Goal: Task Accomplishment & Management: Use online tool/utility

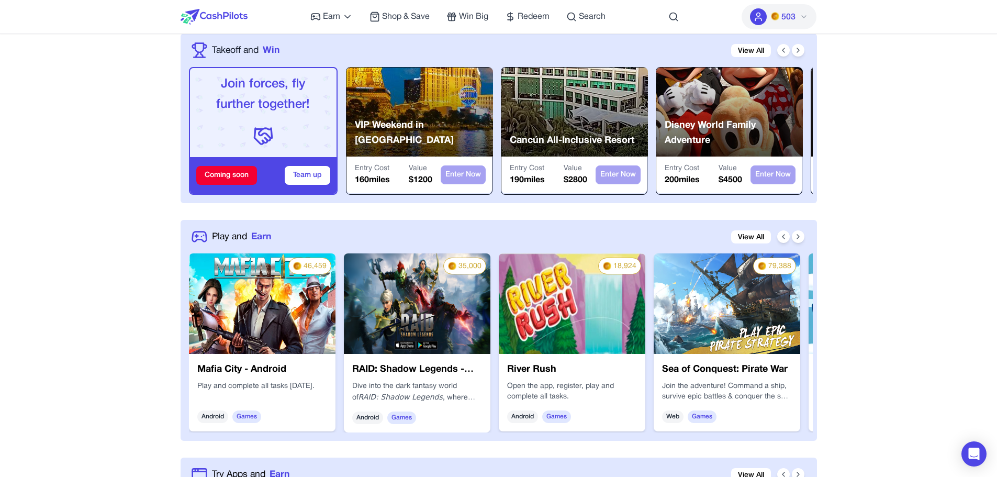
scroll to position [366, 0]
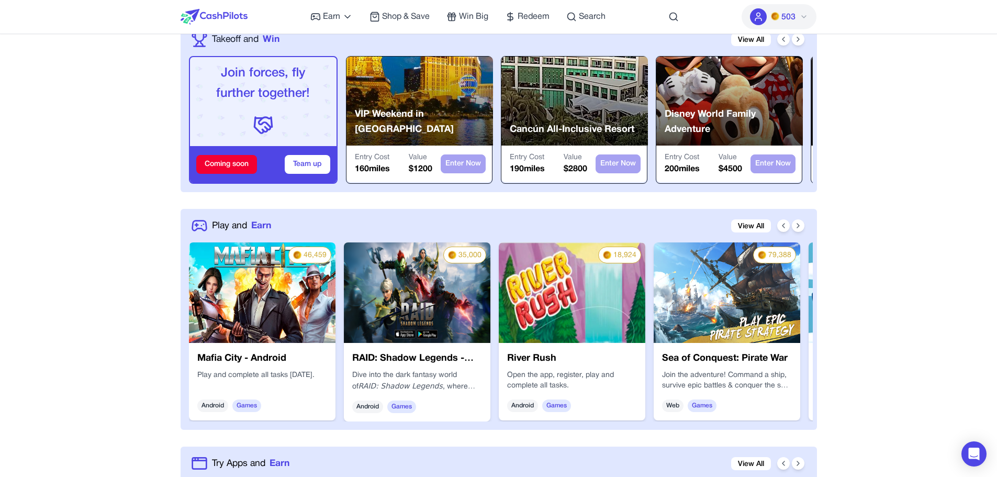
click at [738, 362] on h3 "Sea of Conquest: Pirate War" at bounding box center [727, 358] width 130 height 15
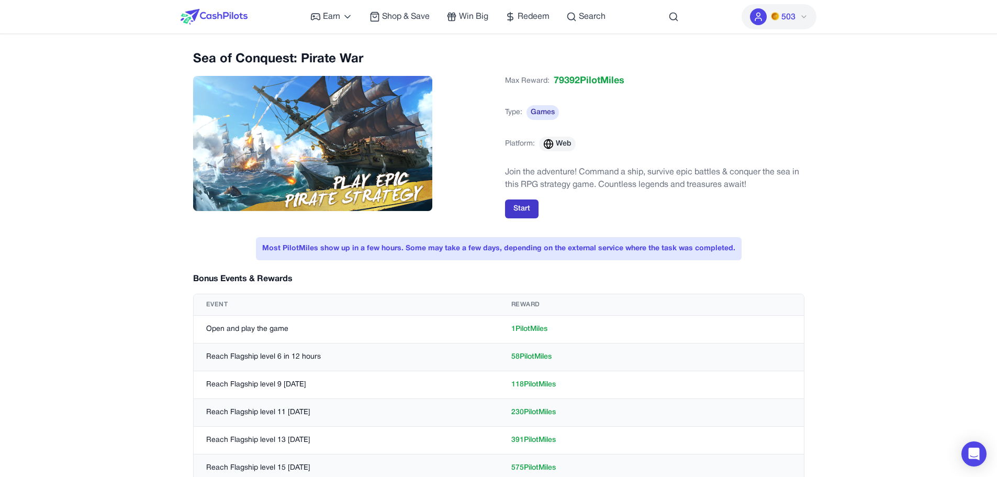
click at [530, 207] on button "Start" at bounding box center [522, 208] width 34 height 19
click at [314, 131] on img at bounding box center [313, 143] width 240 height 135
click at [300, 71] on div "Sea of Conquest: Pirate War" at bounding box center [342, 140] width 299 height 178
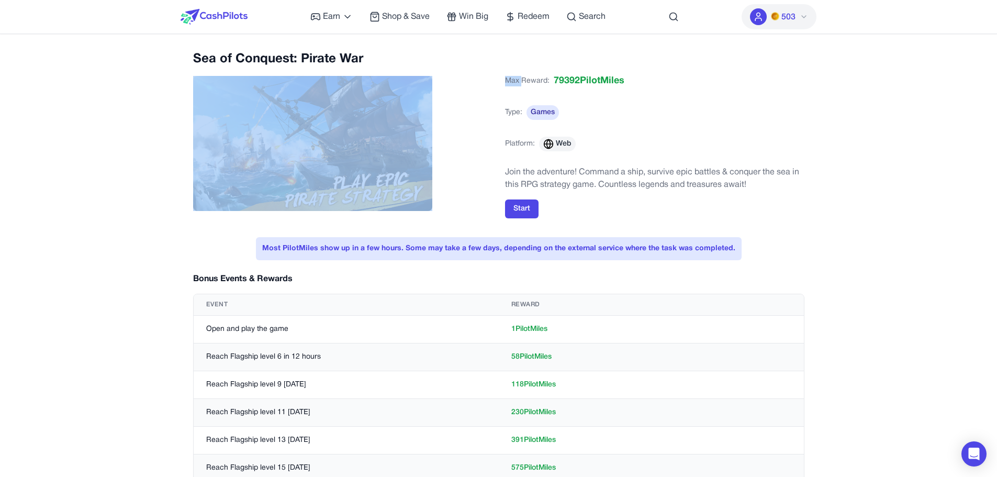
click at [299, 71] on div "Sea of Conquest: Pirate War" at bounding box center [342, 140] width 299 height 178
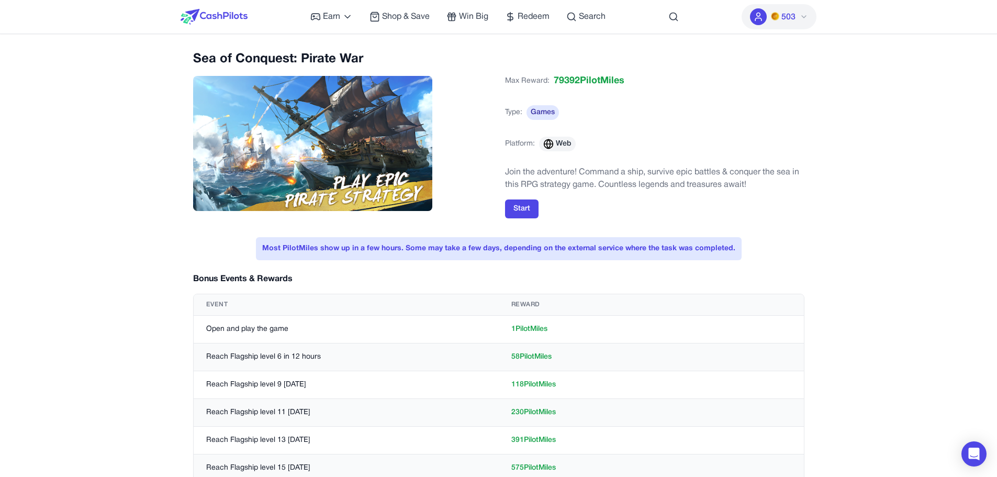
click at [297, 61] on h2 "Sea of Conquest: Pirate War" at bounding box center [342, 59] width 299 height 17
click at [297, 68] on div "Sea of Conquest: Pirate War" at bounding box center [342, 140] width 299 height 178
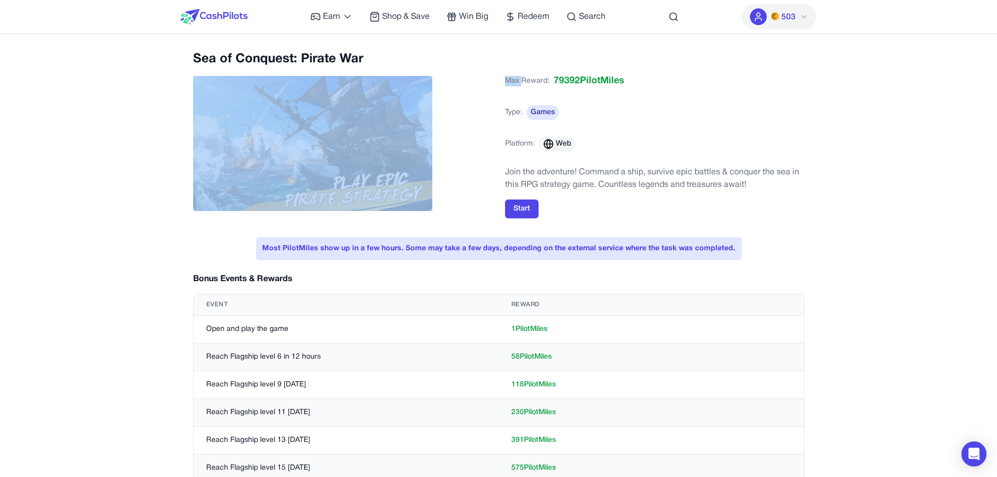
click at [297, 68] on div "Sea of Conquest: Pirate War" at bounding box center [342, 140] width 299 height 178
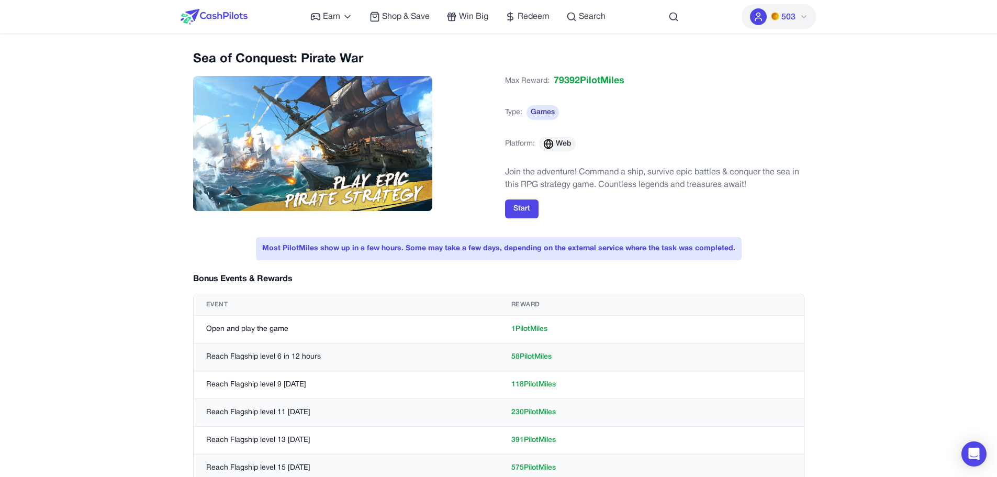
click at [296, 59] on h2 "Sea of Conquest: Pirate War" at bounding box center [342, 59] width 299 height 17
click at [546, 74] on div "Max Reward: 79392 PilotMiles" at bounding box center [564, 81] width 119 height 23
click at [549, 79] on div "Max Reward: 79392 PilotMiles" at bounding box center [564, 81] width 119 height 23
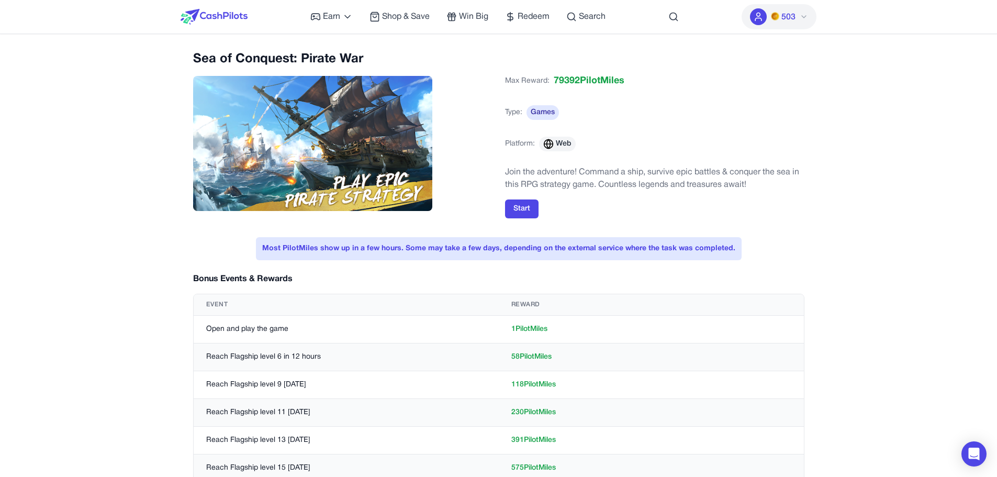
click at [549, 79] on div "Max Reward: 79392 PilotMiles" at bounding box center [564, 81] width 119 height 23
click at [549, 81] on div "Max Reward: 79392 PilotMiles" at bounding box center [564, 81] width 119 height 23
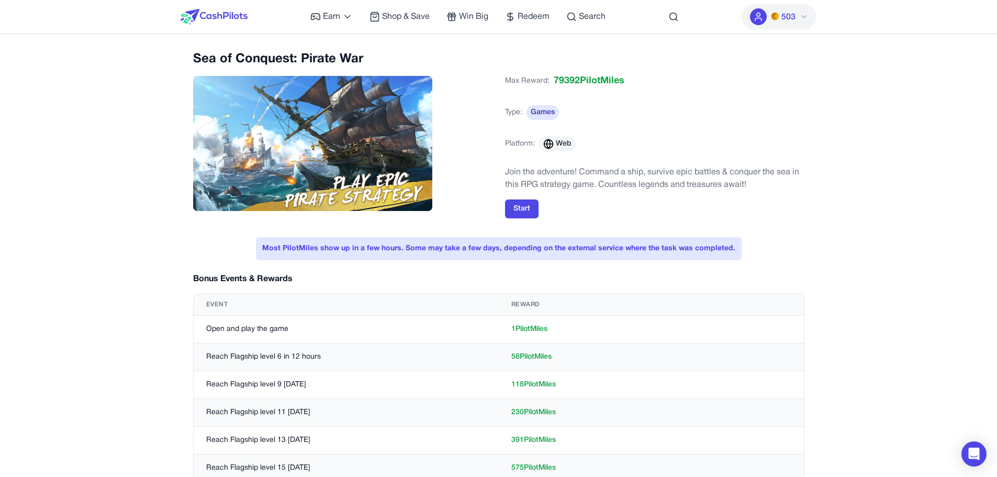
click at [556, 82] on span "79392 PilotMiles" at bounding box center [589, 81] width 71 height 15
click at [560, 94] on div "Max Reward: 79392 PilotMiles Type: Games Platform: Web" at bounding box center [654, 117] width 299 height 94
click at [529, 211] on button "Start" at bounding box center [522, 208] width 34 height 19
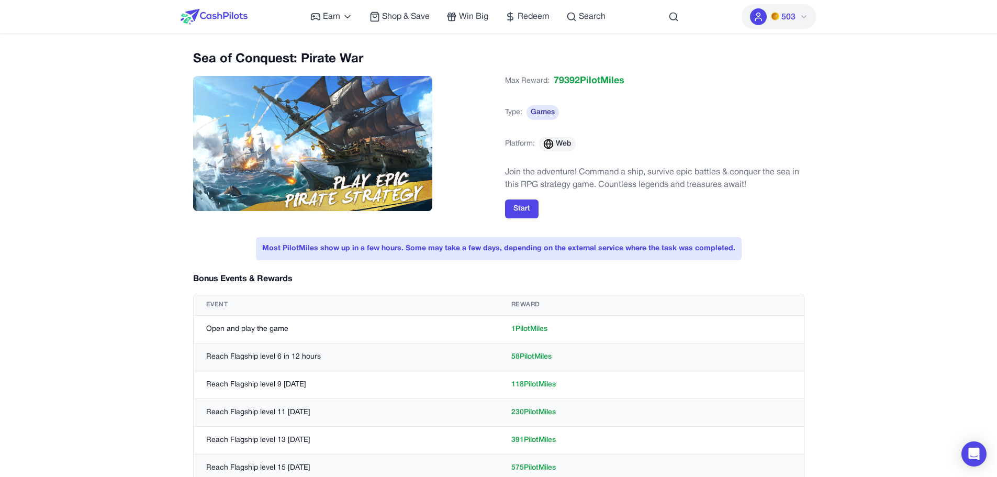
drag, startPoint x: 377, startPoint y: 145, endPoint x: 416, endPoint y: 146, distance: 38.8
click at [377, 145] on img at bounding box center [313, 143] width 240 height 135
click at [534, 210] on button "Start" at bounding box center [522, 208] width 34 height 19
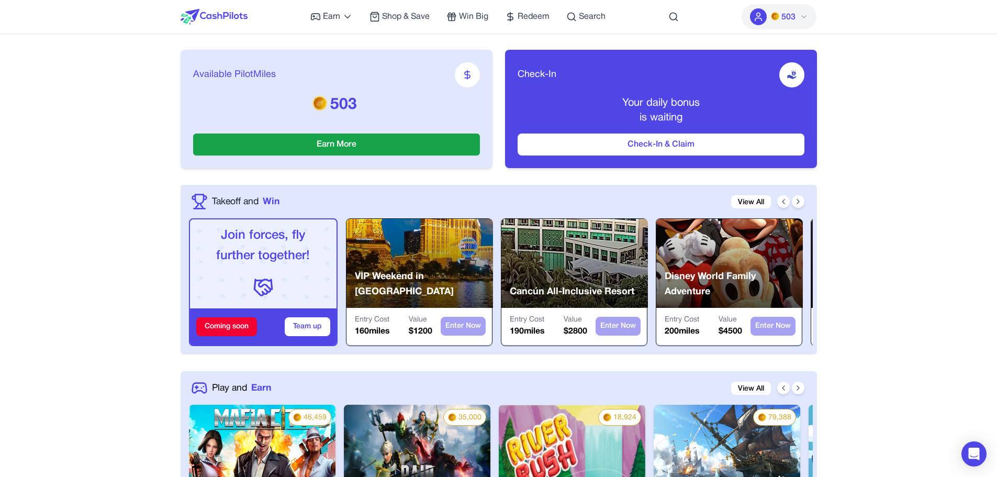
scroll to position [366, 0]
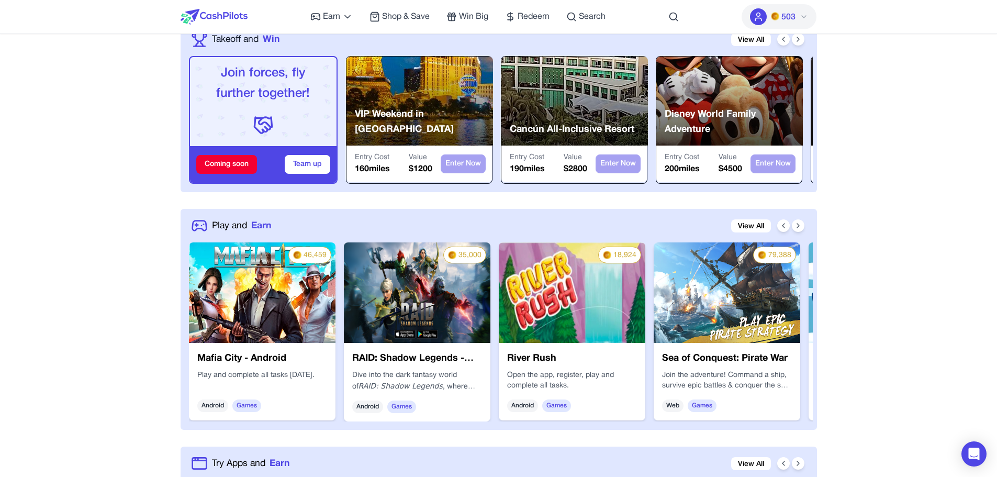
click at [807, 229] on div "Play and Earn View All" at bounding box center [501, 225] width 624 height 17
click at [797, 221] on icon at bounding box center [798, 225] width 8 height 8
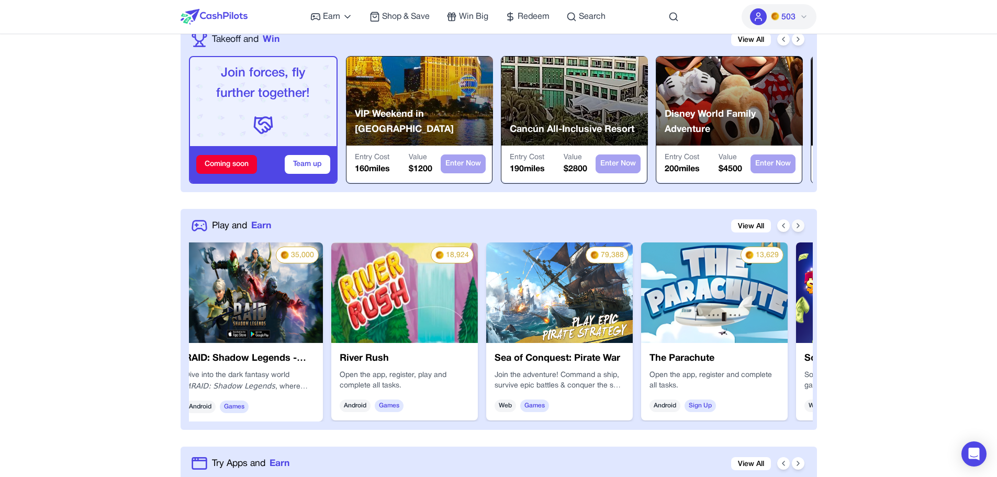
click at [797, 221] on icon at bounding box center [798, 225] width 8 height 8
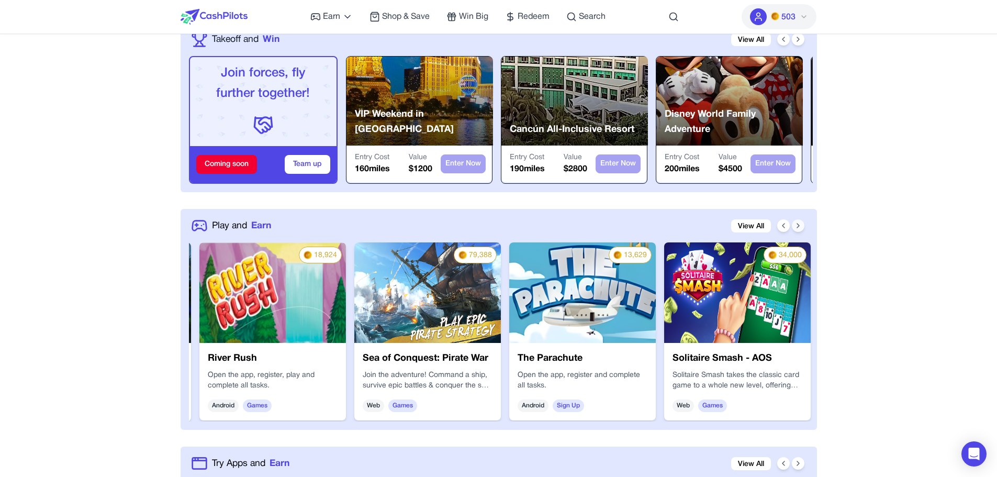
click at [797, 221] on icon at bounding box center [798, 225] width 8 height 8
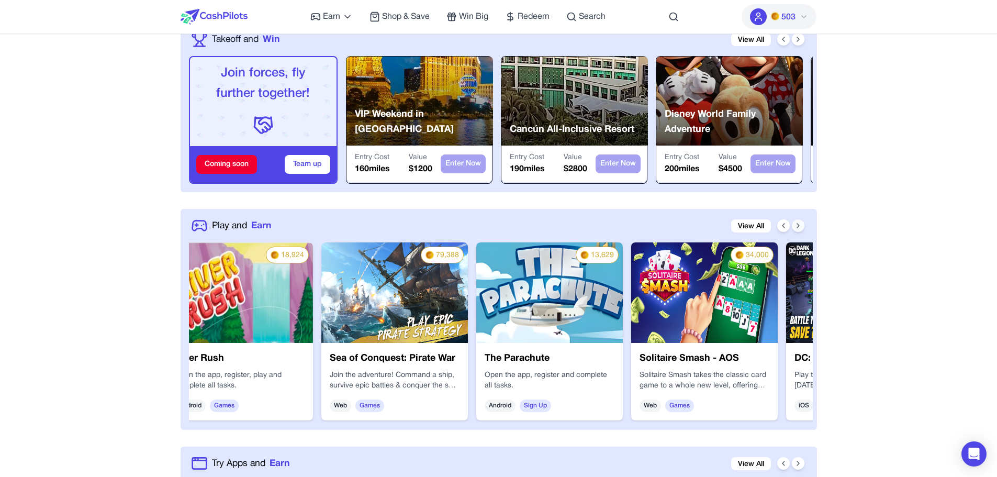
click at [797, 221] on icon at bounding box center [798, 225] width 8 height 8
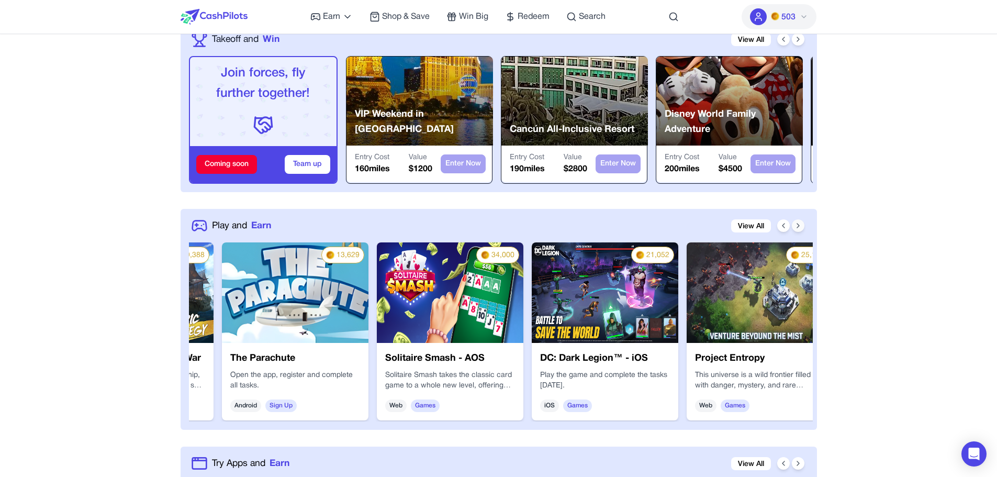
click at [797, 221] on icon at bounding box center [798, 225] width 8 height 8
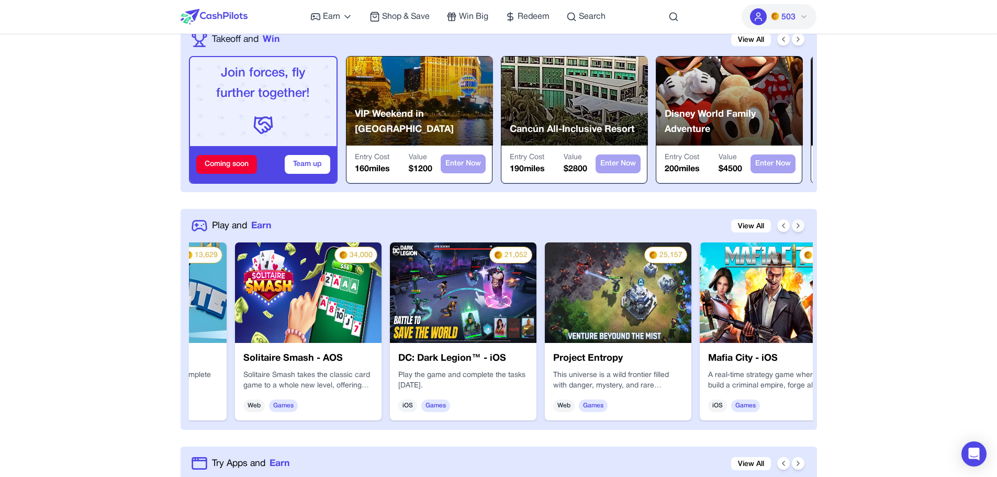
click at [797, 221] on icon at bounding box center [798, 225] width 8 height 8
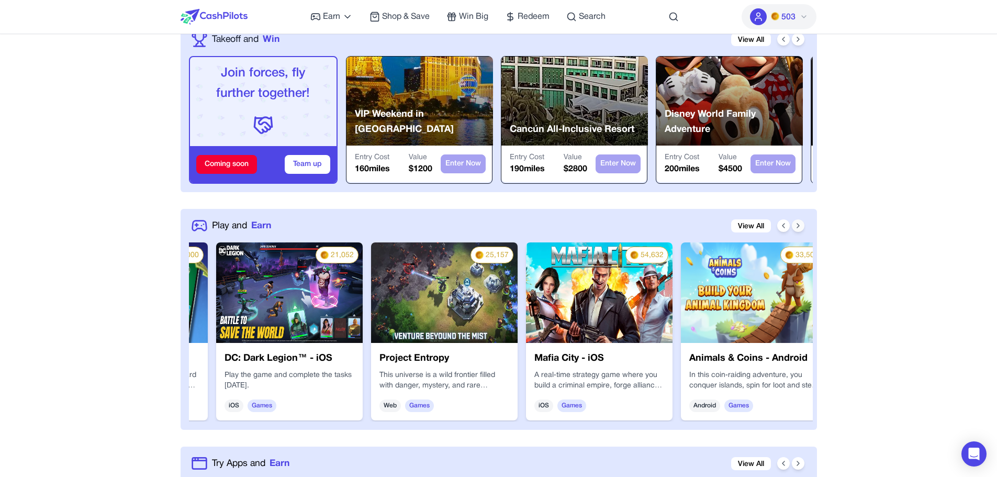
scroll to position [0, 905]
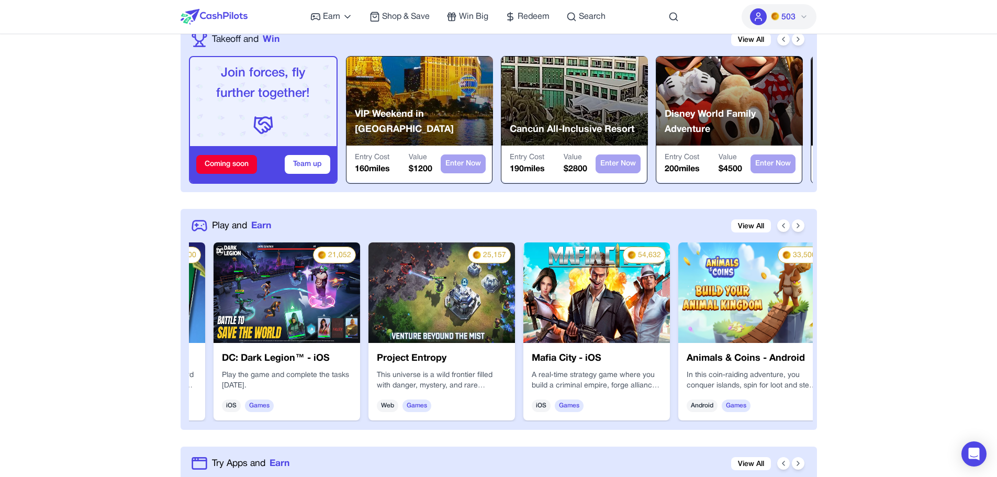
click at [304, 330] on img at bounding box center [287, 292] width 147 height 101
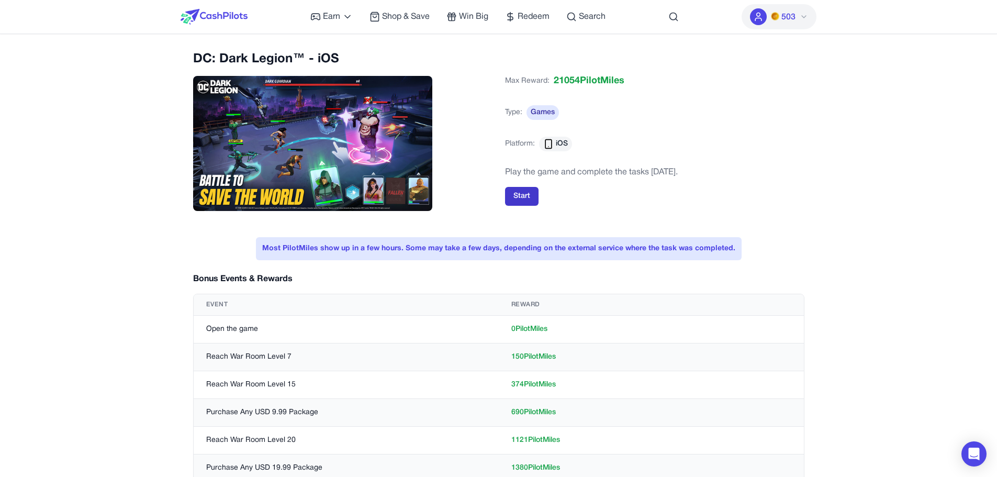
click at [528, 202] on button "Start" at bounding box center [522, 196] width 34 height 19
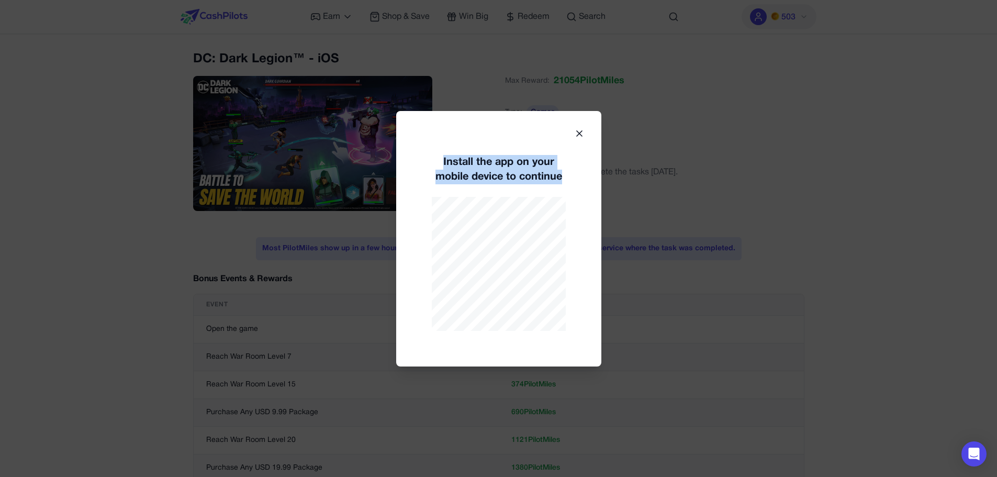
click at [582, 138] on div "Install the app on your mobile device to continue" at bounding box center [498, 238] width 205 height 255
click at [577, 133] on icon at bounding box center [579, 133] width 10 height 10
